Goal: Task Accomplishment & Management: Use online tool/utility

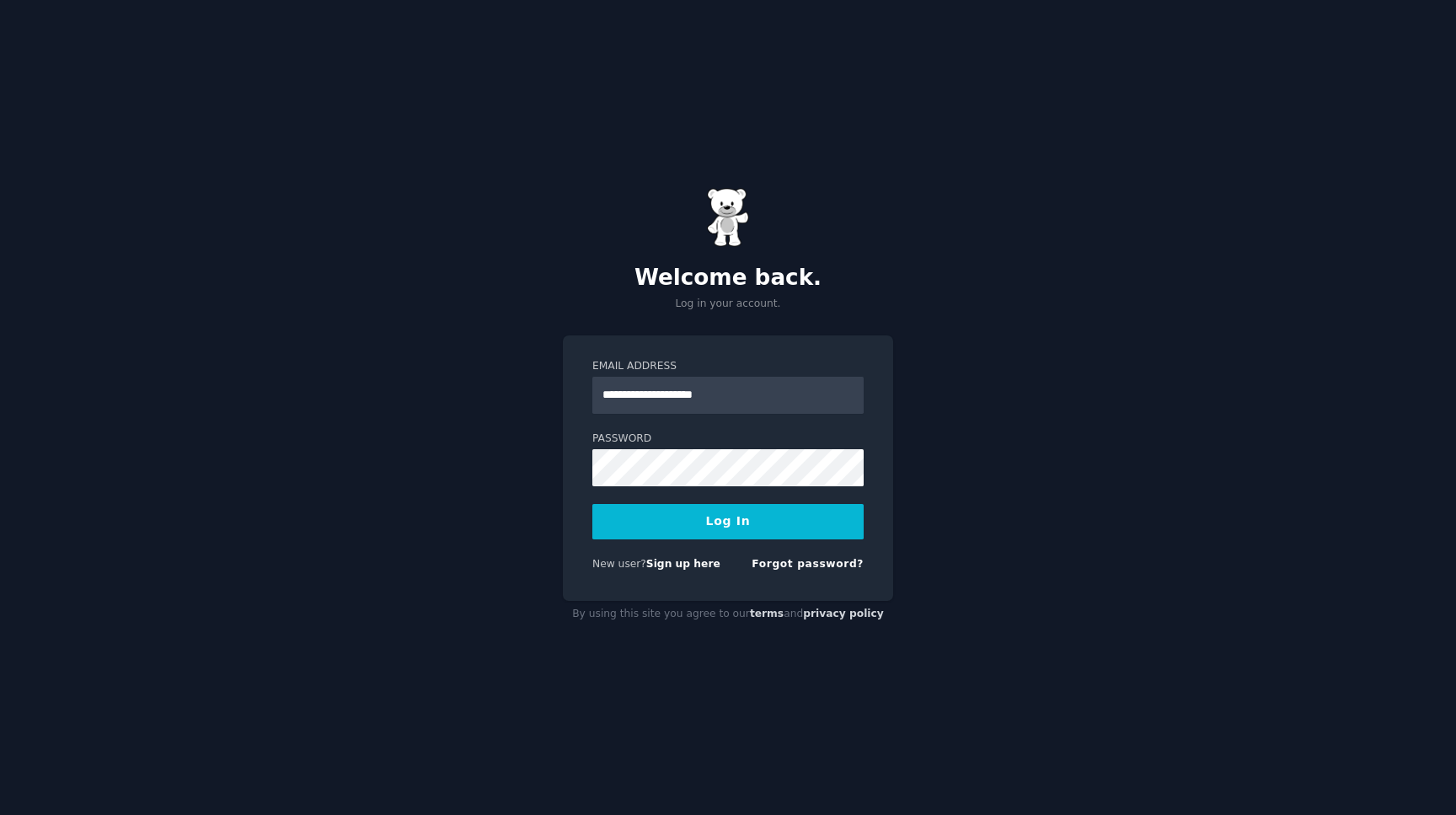
type input "**********"
click at [755, 533] on button "Log In" at bounding box center [728, 521] width 272 height 36
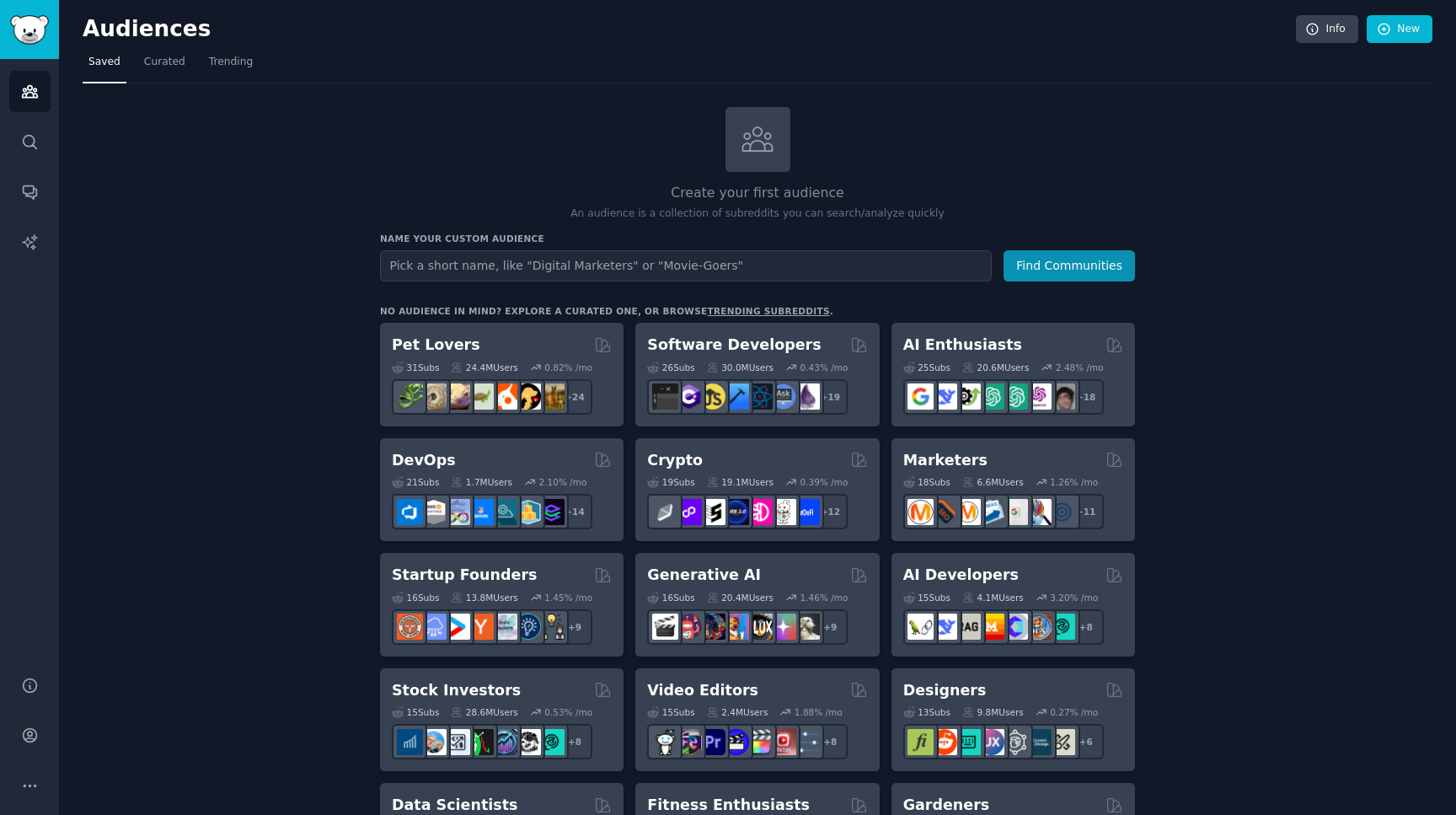
click at [450, 269] on input "text" at bounding box center [686, 266] width 611 height 31
type input "daggerheart"
click at [1003, 250] on button "Find Communities" at bounding box center [1069, 266] width 132 height 31
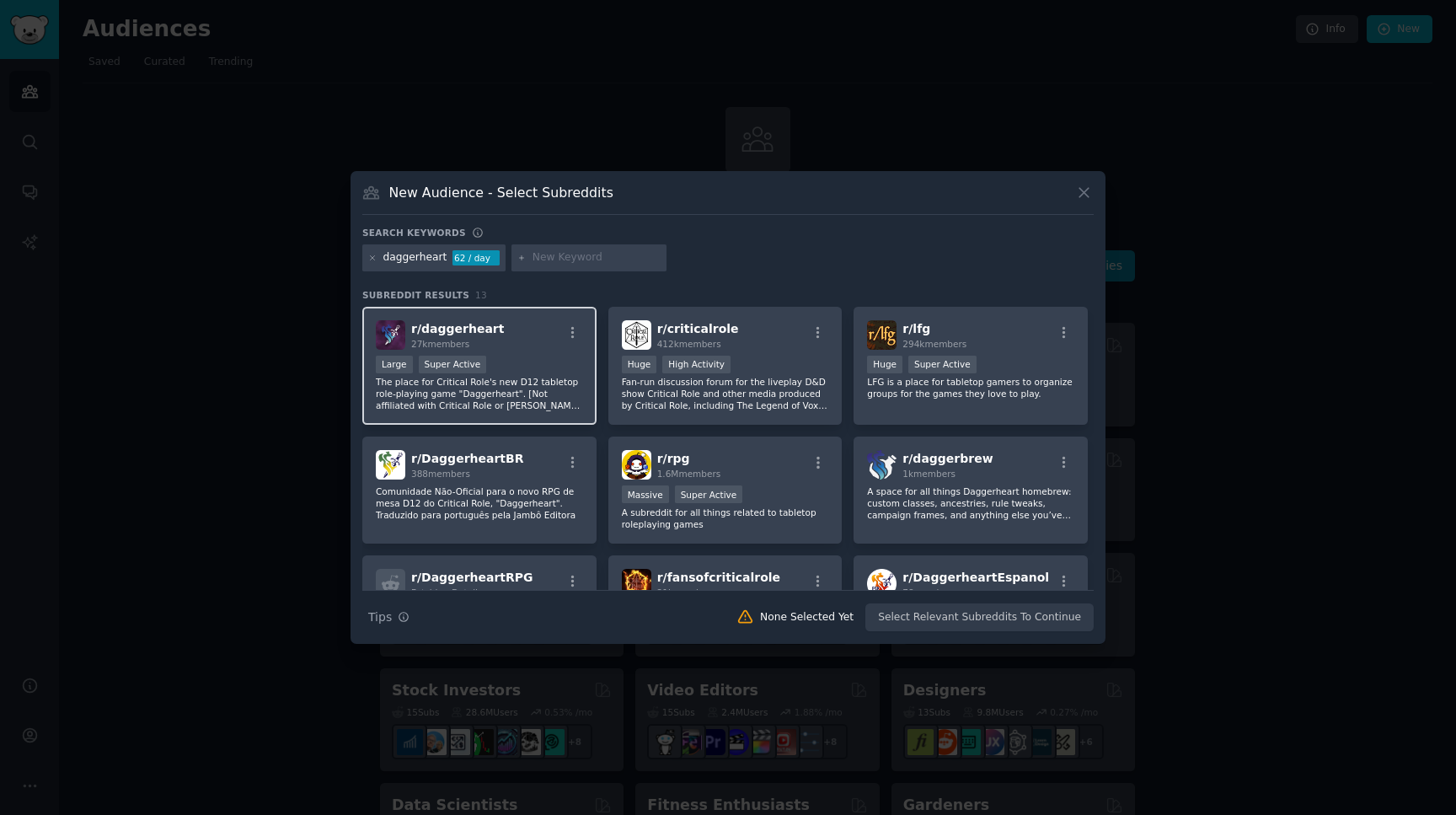
click at [565, 370] on div "Large Super Active" at bounding box center [480, 366] width 207 height 21
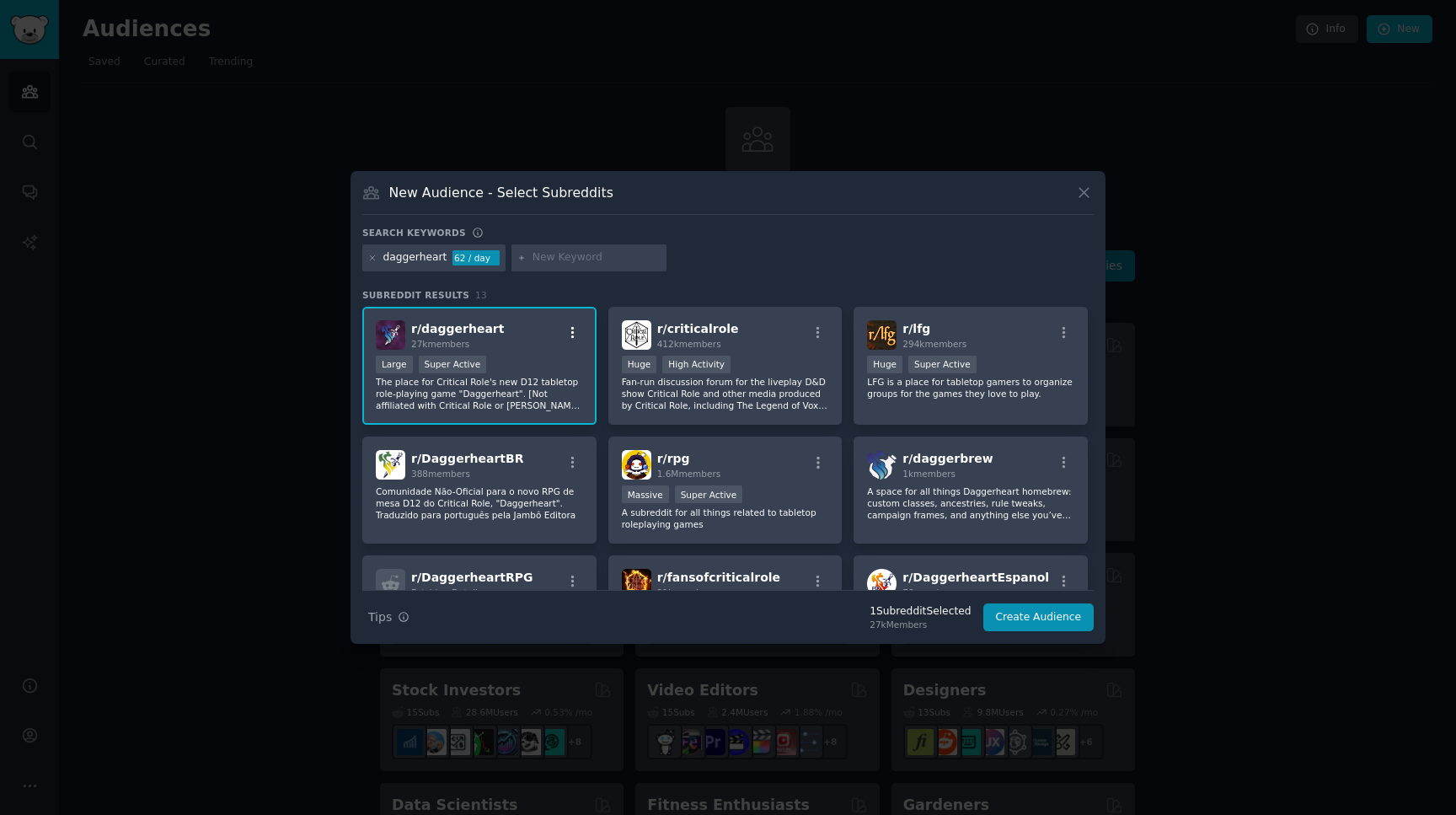
click at [572, 333] on icon "button" at bounding box center [573, 332] width 3 height 12
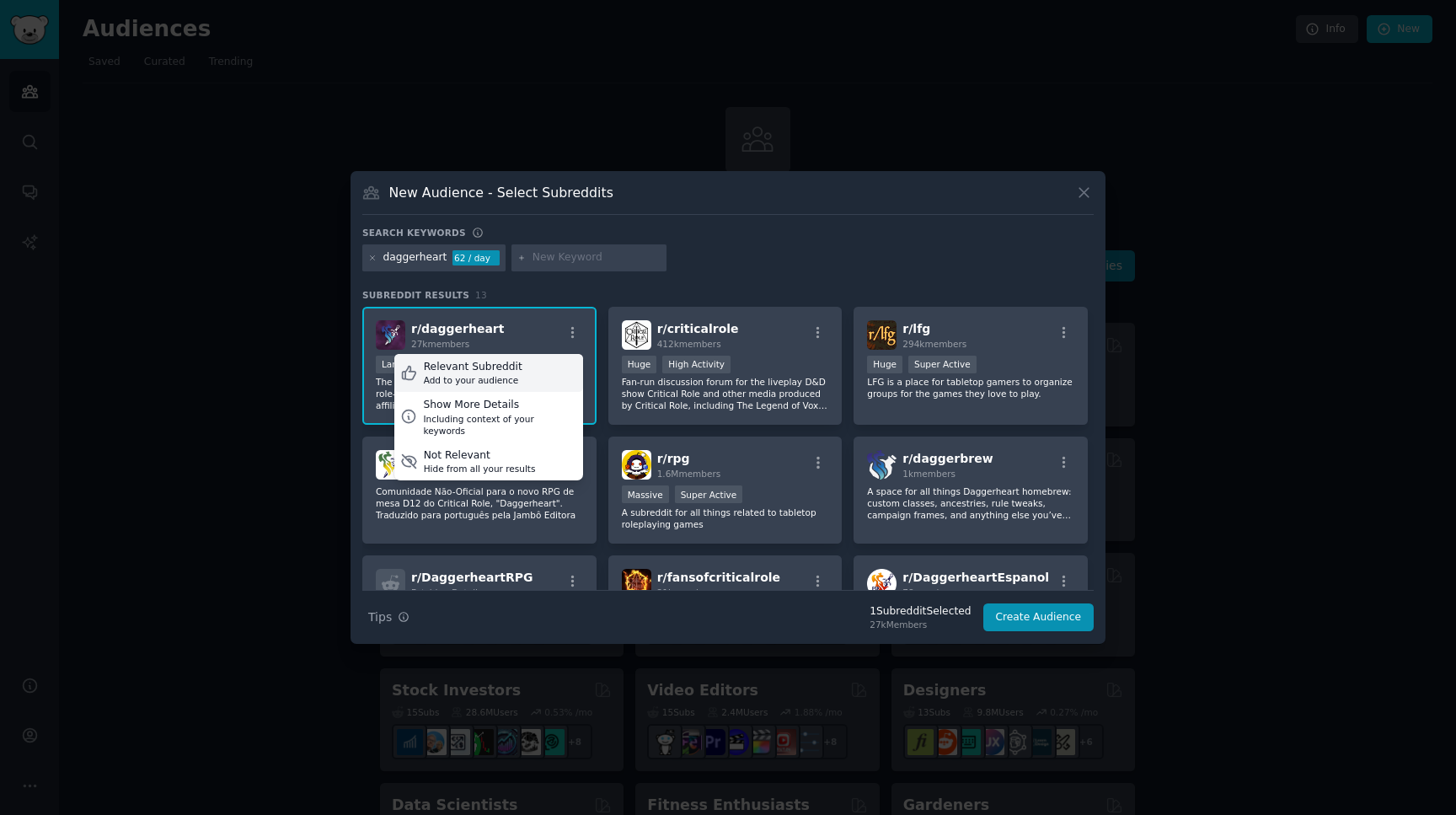
click at [548, 372] on div "Relevant Subreddit Add to your audience" at bounding box center [488, 374] width 188 height 39
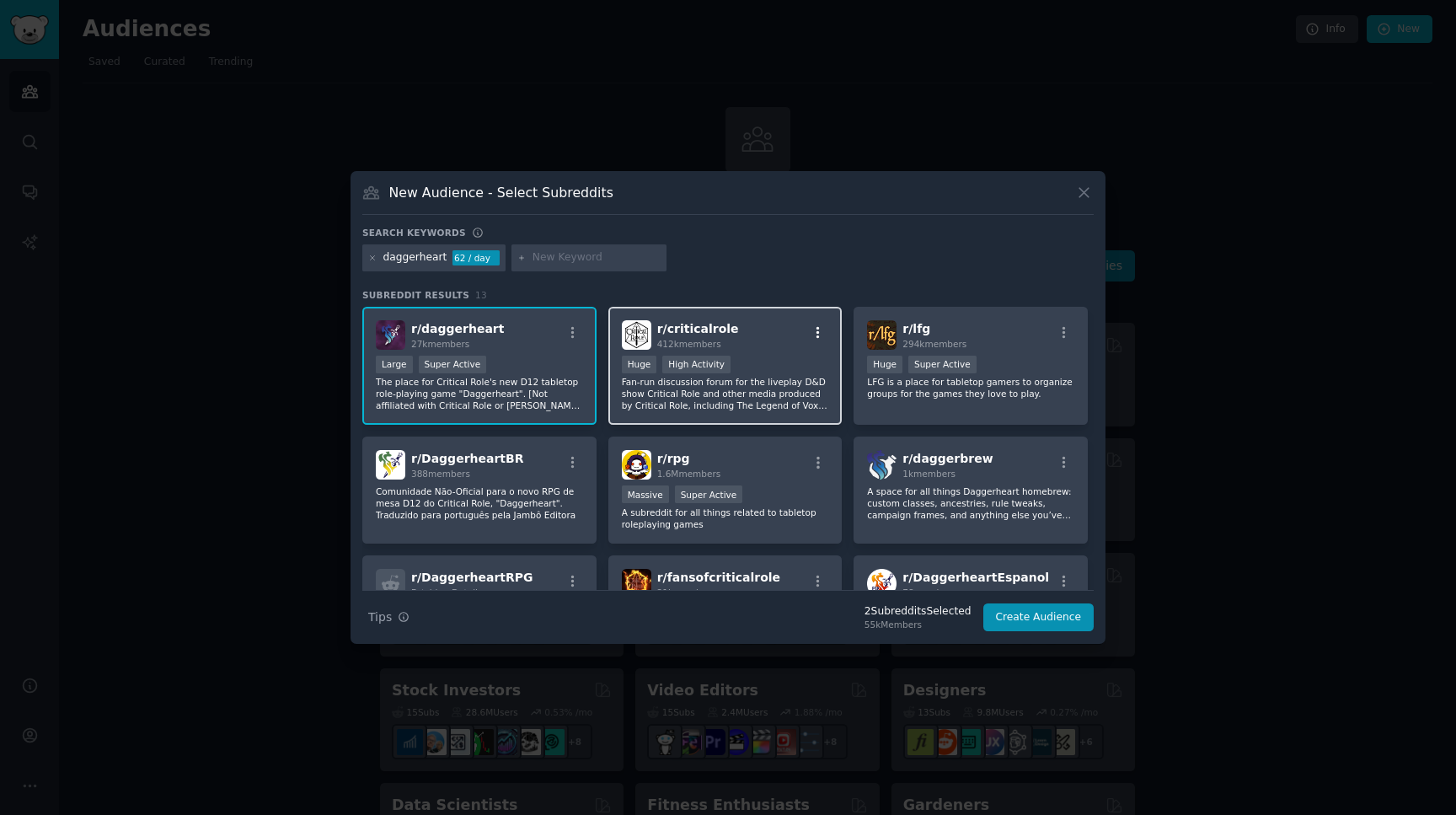
click at [819, 332] on icon "button" at bounding box center [818, 332] width 3 height 12
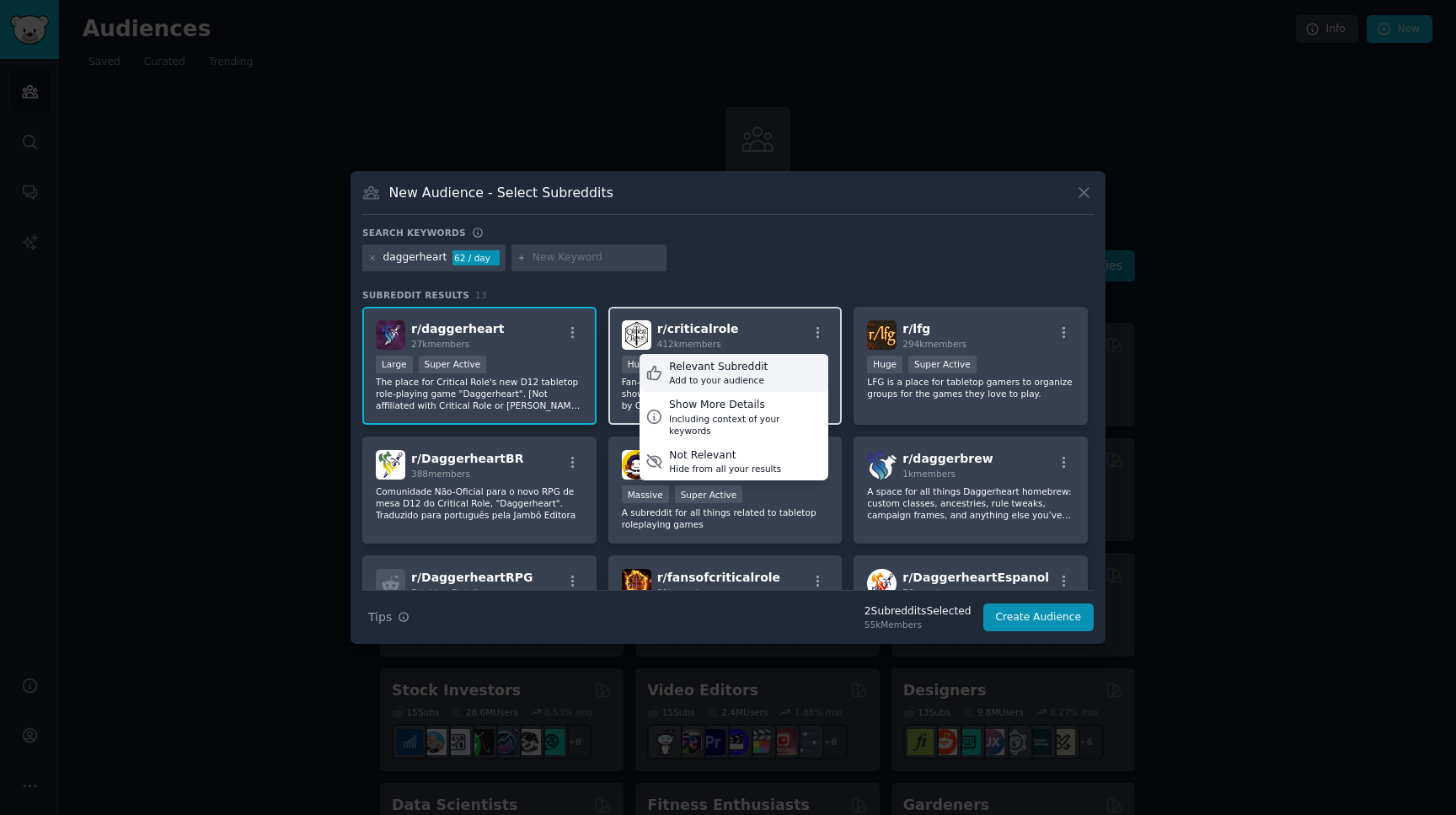
click at [794, 379] on div "Relevant Subreddit Add to your audience" at bounding box center [734, 374] width 188 height 39
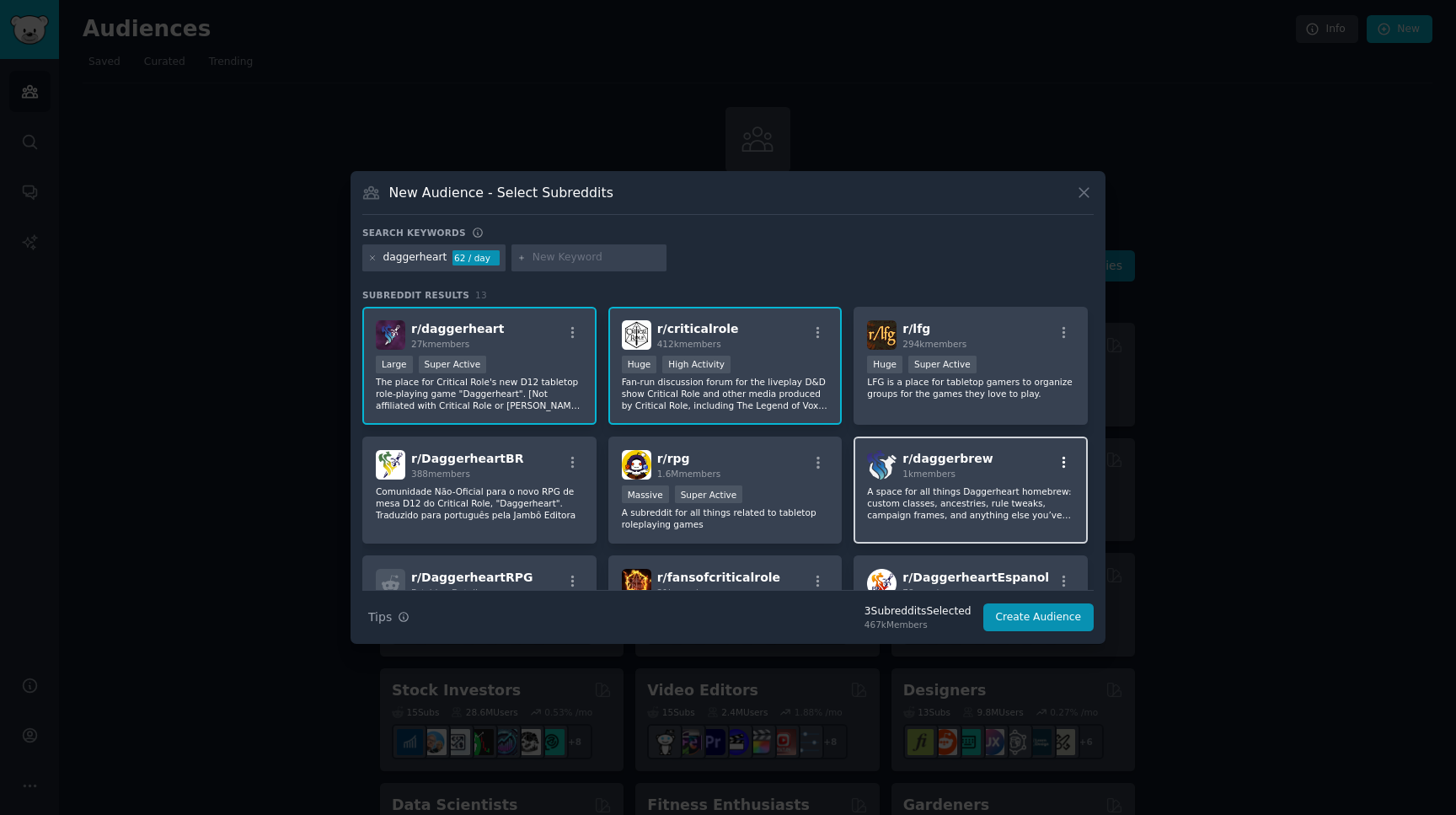
click at [1065, 461] on icon "button" at bounding box center [1064, 463] width 15 height 15
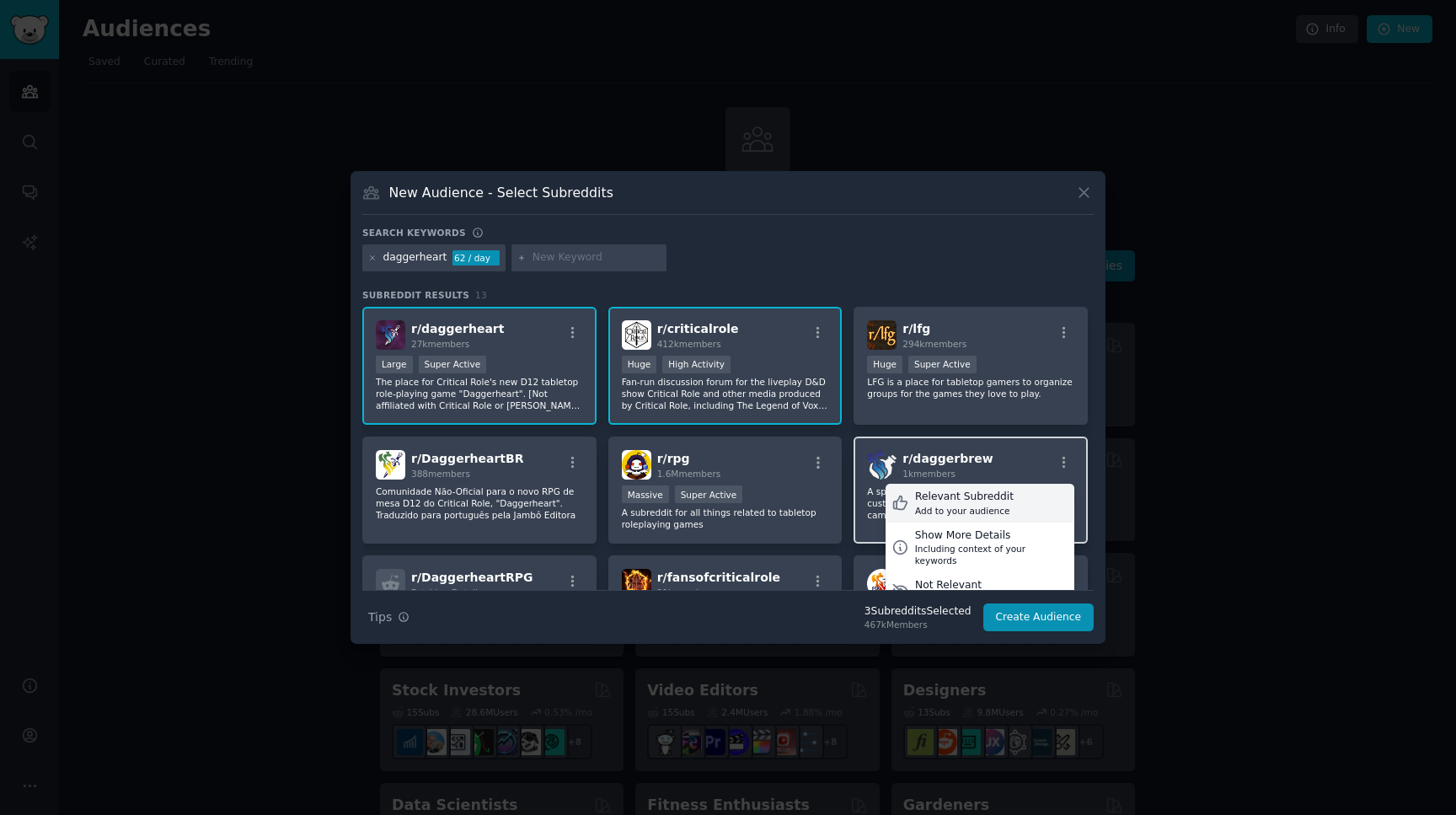
click at [1034, 501] on div "Relevant Subreddit Add to your audience" at bounding box center [980, 503] width 188 height 39
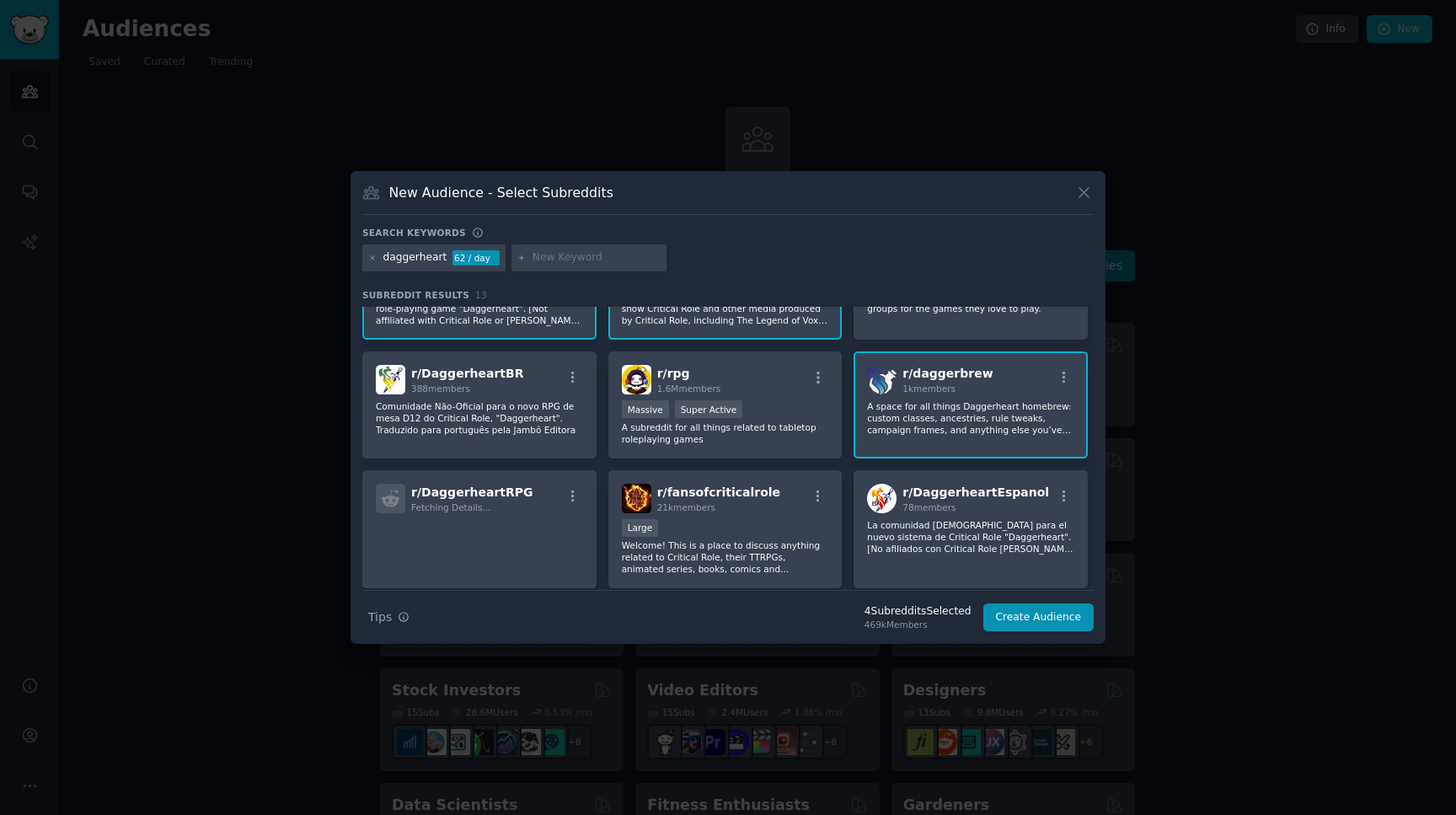
scroll to position [86, 0]
click at [1034, 622] on button "Create Audience" at bounding box center [1038, 618] width 111 height 29
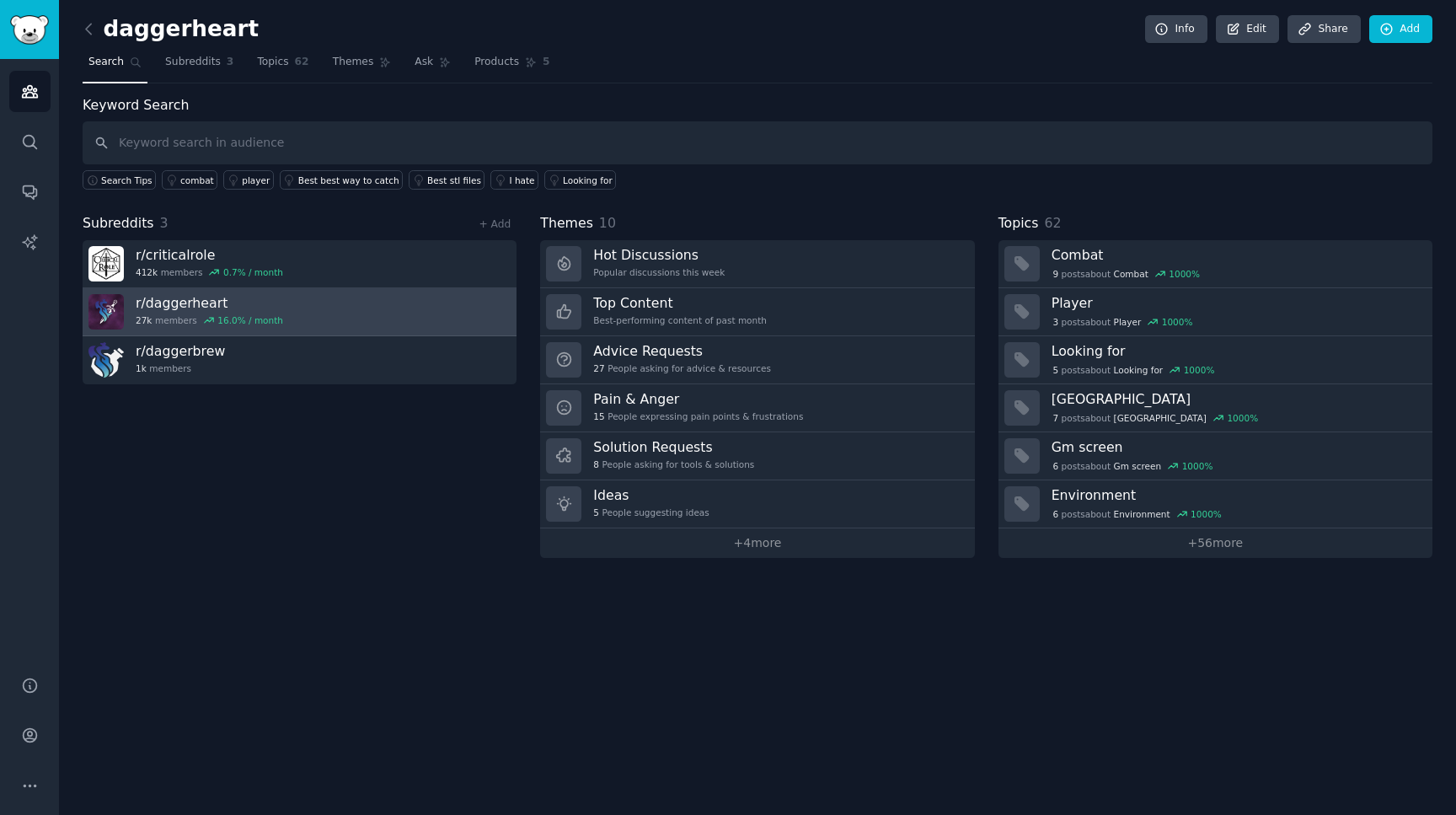
click at [188, 303] on h3 "r/ daggerheart" at bounding box center [210, 302] width 148 height 18
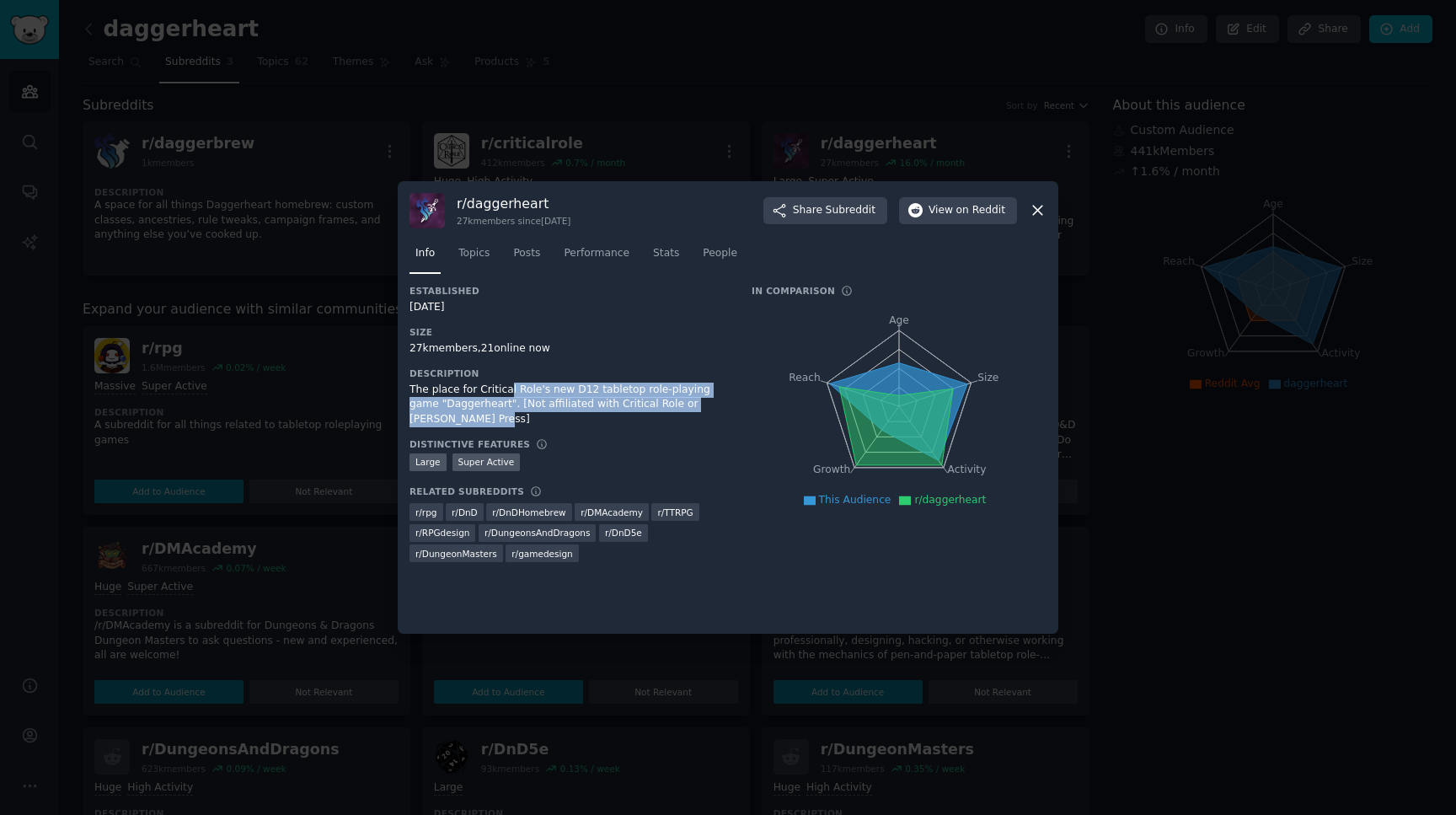
drag, startPoint x: 542, startPoint y: 419, endPoint x: 506, endPoint y: 386, distance: 48.8
click at [506, 386] on div "The place for Critical Role's new D12 tabletop role-playing game "Daggerheart".…" at bounding box center [568, 405] width 318 height 45
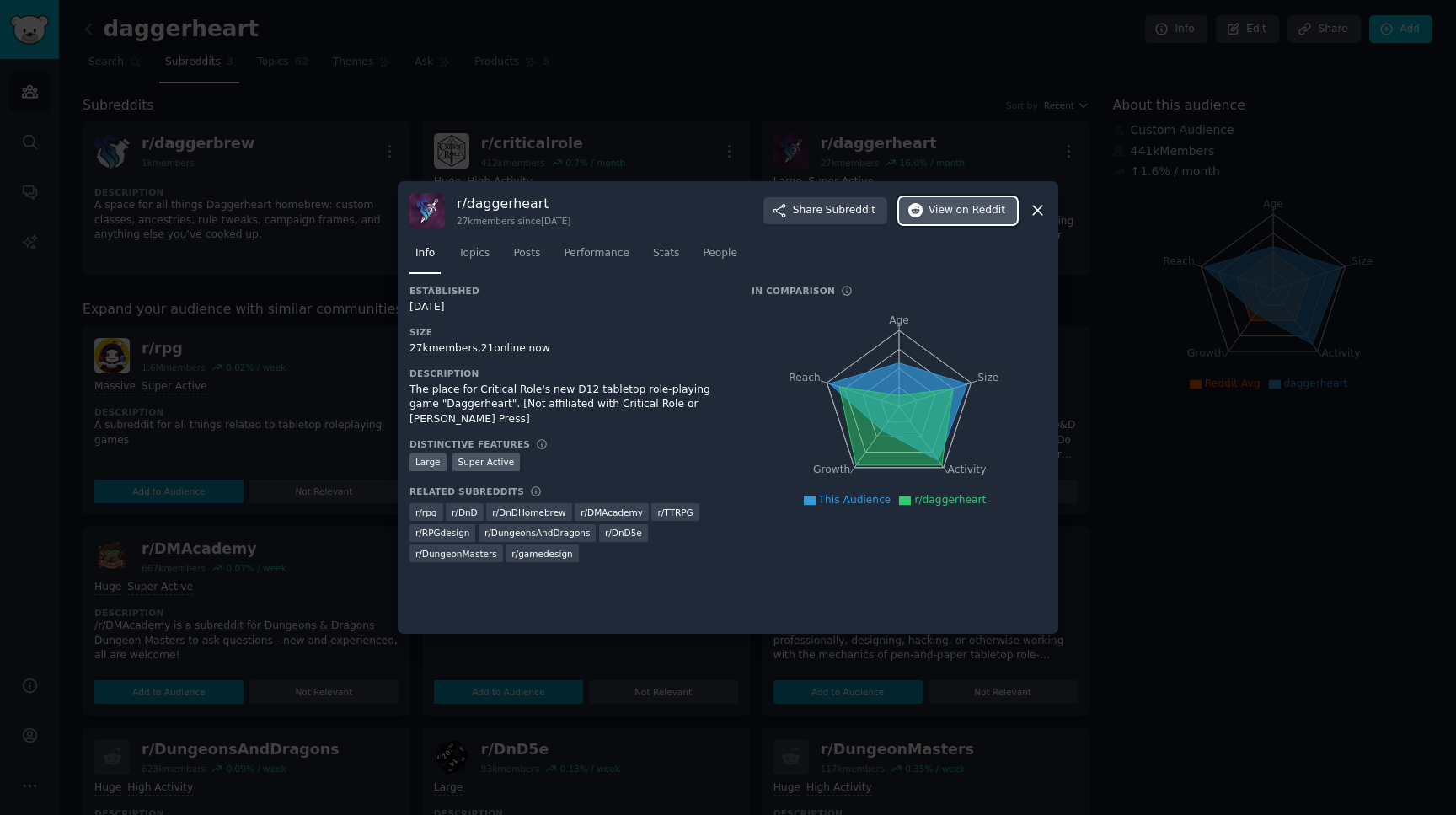
click at [949, 205] on span "View on Reddit" at bounding box center [967, 211] width 76 height 15
